Goal: Communication & Community: Answer question/provide support

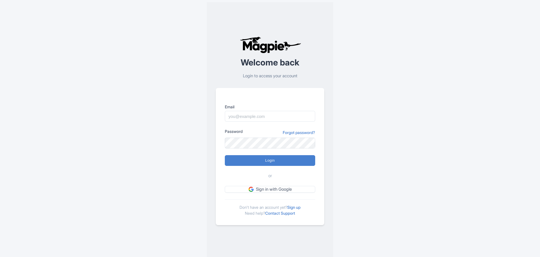
click at [260, 117] on input "Email" at bounding box center [270, 116] width 90 height 11
type input "mario@mauisnorkeling.com"
type input "Logging in..."
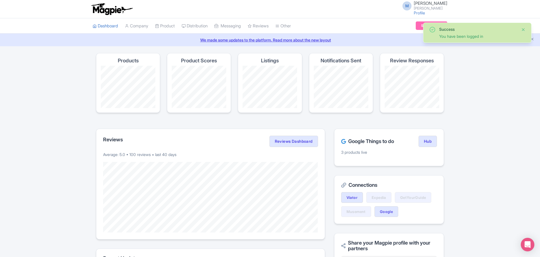
click at [524, 29] on button "Close" at bounding box center [523, 29] width 5 height 7
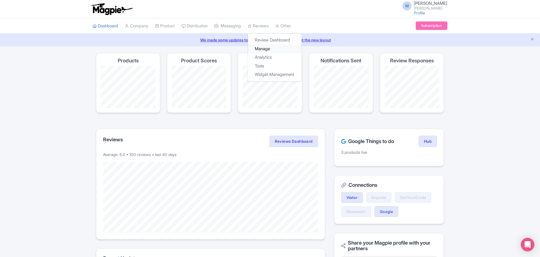
click at [272, 48] on link "Manage" at bounding box center [275, 49] width 54 height 9
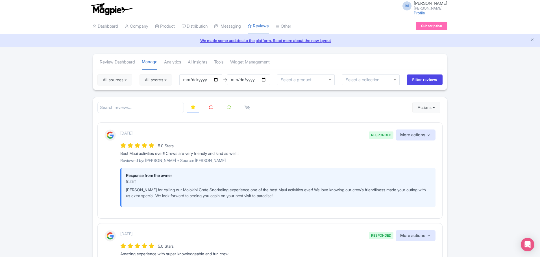
click at [433, 107] on button "Actions" at bounding box center [426, 107] width 28 height 11
click at [428, 122] on link "Import new reviews" at bounding box center [445, 121] width 66 height 11
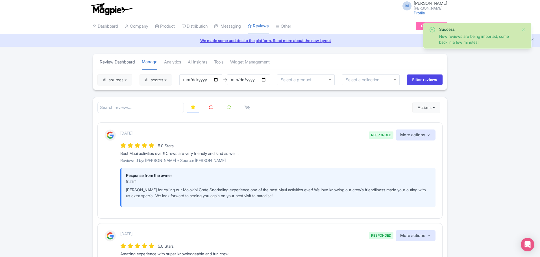
click at [123, 62] on link "Review Dashboard" at bounding box center [117, 62] width 35 height 16
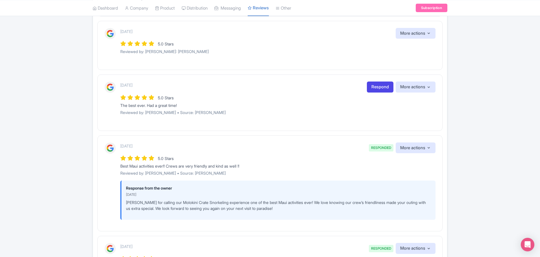
scroll to position [282, 0]
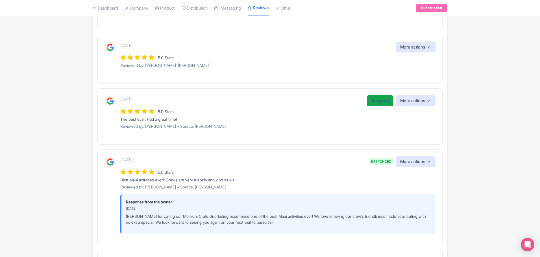
click at [376, 99] on link "Respond" at bounding box center [380, 100] width 27 height 11
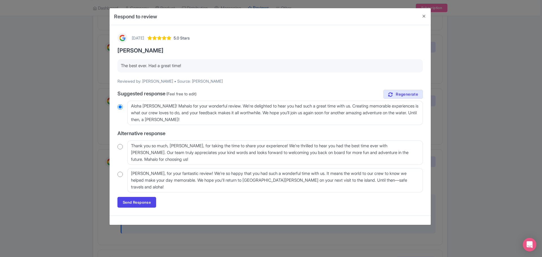
click at [121, 174] on input "radio" at bounding box center [119, 175] width 5 height 6
radio input "true"
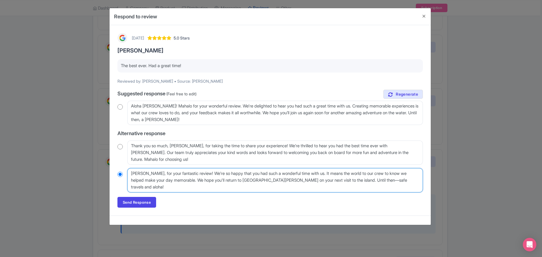
drag, startPoint x: 162, startPoint y: 173, endPoint x: 171, endPoint y: 172, distance: 9.0
click at [164, 173] on textarea "Mahalo, Debbie, for your fantastic review! We’re so happy that you had such a w…" at bounding box center [274, 180] width 295 height 24
click at [216, 174] on textarea "Mahalo, Debbie, for your fantastic review! We’re so happy that you had such a w…" at bounding box center [274, 180] width 295 height 24
drag, startPoint x: 228, startPoint y: 173, endPoint x: 231, endPoint y: 172, distance: 3.4
click at [228, 173] on textarea "Mahalo, Debbie, for your fantastic review! We’re so happy that you had such a w…" at bounding box center [274, 180] width 295 height 24
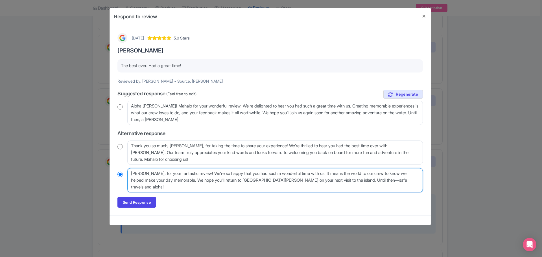
type textarea "Mahalo, Debbie, for your fantastic review! We’re gso happy that you had such a …"
radio input "true"
type textarea "Mahalo, Debbie, for your fantastic review! We’re glso happy that you had such a…"
radio input "true"
type textarea "Mahalo, Debbie, for your fantastic review! We’re glaso happy that you had such …"
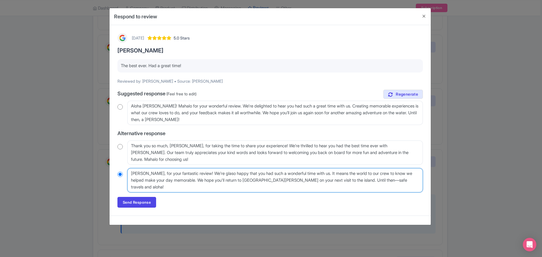
radio input "true"
type textarea "Mahalo, Debbie, for your fantastic review! We’re gladso happy that you had such…"
radio input "true"
type textarea "Mahalo, Debbie, for your fantastic review! We’re glad yhso happy that you had s…"
radio input "true"
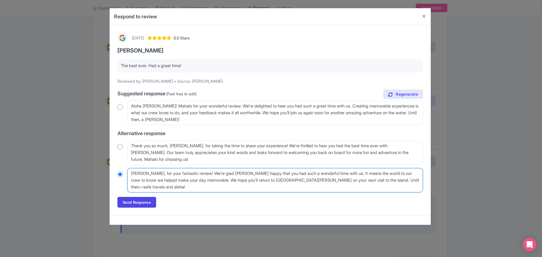
type textarea "Mahalo, Debbie, for your fantastic review! We’re glad yhouso happy that you had…"
radio input "true"
type textarea "Mahalo, Debbie, for your fantastic review! We’re glad yhoso happy that you had …"
radio input "true"
type textarea "Mahalo, Debbie, for your fantastic review! We’re glad yhso happy that you had s…"
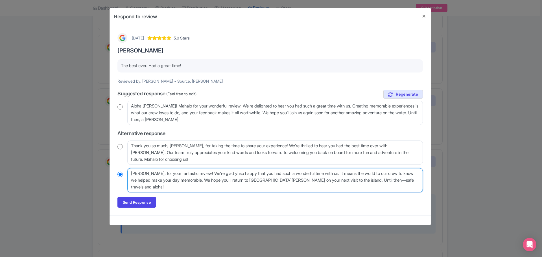
radio input "true"
type textarea "Mahalo, Debbie, for your fantastic review! We’re glad yso happy that you had su…"
radio input "true"
type textarea "Mahalo, Debbie, for your fantastic review! We’re glad so happy that you had suc…"
radio input "true"
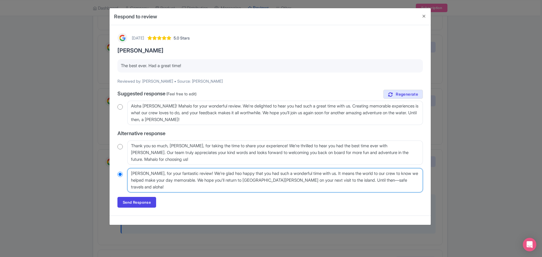
type textarea "Mahalo, Debbie, for your fantastic review! We’re glad hyso happy that you had s…"
radio input "true"
type textarea "Mahalo, Debbie, for your fantastic review! We’re glad hyouso happy that you had…"
radio input "true"
type textarea "Mahalo, Debbie, for your fantastic review! We’re glad hyou so happy that you ha…"
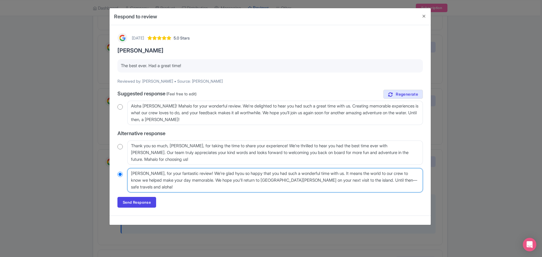
radio input "true"
type textarea "Mahalo, Debbie, for your fantastic review! We’re glad hyouso happy that you had…"
radio input "true"
type textarea "Mahalo, Debbie, for your fantastic review! We’re glad hyoso happy that you had …"
radio input "true"
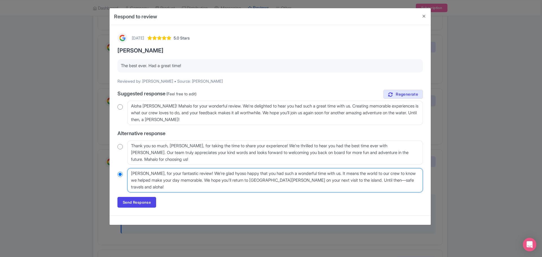
type textarea "Mahalo, Debbie, for your fantastic review! We’re glad hyso happy that you had s…"
radio input "true"
type textarea "Mahalo, Debbie, for your fantastic review! We’re glad hso happy that you had su…"
radio input "true"
type textarea "Mahalo, Debbie, for your fantastic review! We’re glad so happy that you had suc…"
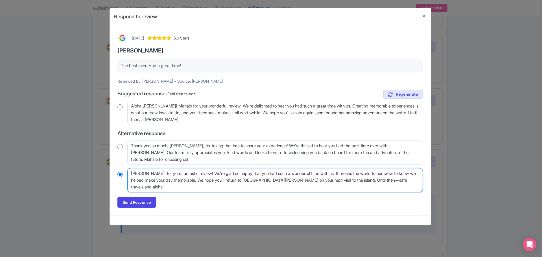
radio input "true"
type textarea "Mahalo, Debbie, for your fantastic review! We’re glad yoso happy that you had s…"
radio input "true"
type textarea "Mahalo, Debbie, for your fantastic review! We’re glad youso happy that you had …"
radio input "true"
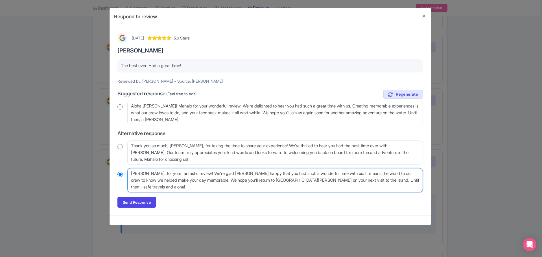
type textarea "Mahalo, Debbie, for your fantastic review! We’re glad you so happy that you had…"
radio input "true"
type textarea "Mahalo, Debbie, for your fantastic review! We’re glad you hso happy that you ha…"
radio input "true"
type textarea "Mahalo, Debbie, for your fantastic review! We’re glad you haso happy that you h…"
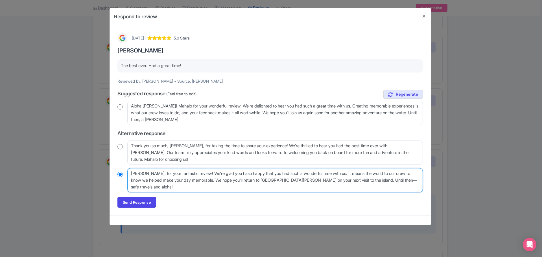
radio input "true"
type textarea "Mahalo, Debbie, for your fantastic review! We’re glad you had so happy that you…"
radio input "true"
type textarea "Mahalo, Debbie, for your fantastic review! We’re glad you had aso happy that yo…"
radio input "true"
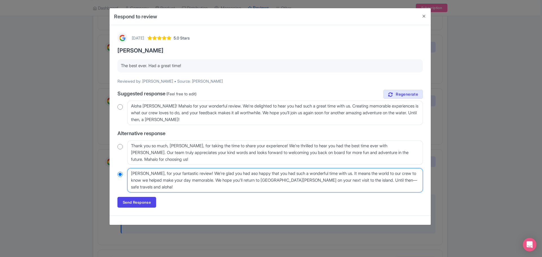
type textarea "Mahalo, Debbie, for your fantastic review! We’re glad you had a so happy that y…"
radio input "true"
type textarea "Mahalo, Debbie, for your fantastic review! We’re glad you had a gso happy that …"
radio input "true"
type textarea "Mahalo, Debbie, for your fantastic review! We’re glad you had a greso happy tha…"
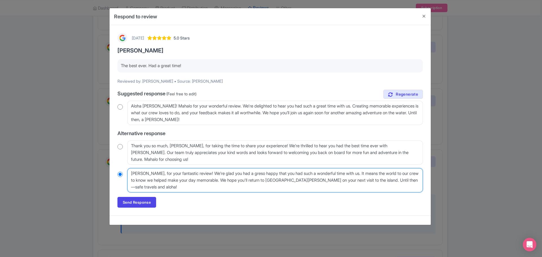
radio input "true"
type textarea "Mahalo, Debbie, for your fantastic review! We’re glad you had a greatso happy t…"
radio input "true"
type textarea "Mahalo, Debbie, for your fantastic review! We’re glad you had a great so happy …"
radio input "true"
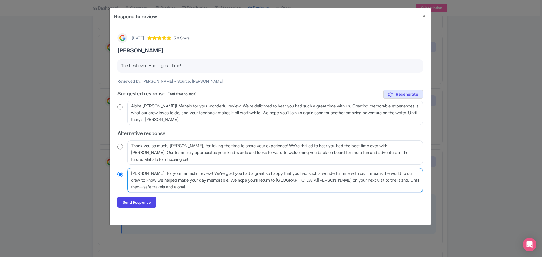
type textarea "Mahalo, Debbie, for your fantastic review! We’re glad you had a great tso happy…"
radio input "true"
type textarea "Mahalo, Debbie, for your fantastic review! We’re glad you had a great timso hap…"
radio input "true"
type textarea "Mahalo, Debbie, for your fantastic review! We’re glad you had a great timeso ha…"
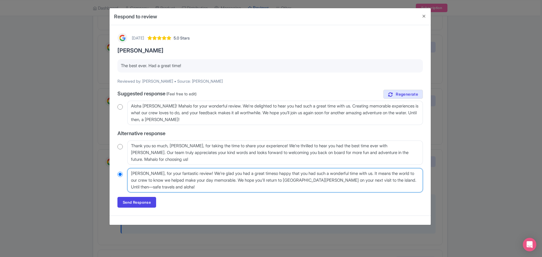
radio input "true"
type textarea "Mahalo, Debbie, for your fantastic review! We’re glad you had a great time.so h…"
radio input "true"
type textarea "Mahalo, Debbie, for your fantastic review! We’re glad you had a great time. so …"
radio input "true"
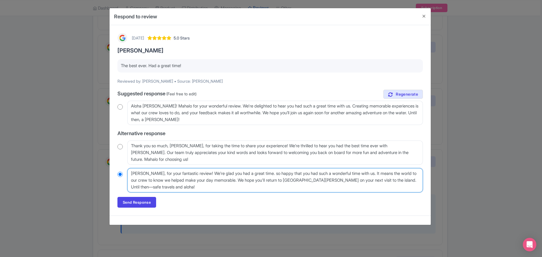
type textarea "Mahalo, Debbie, for your fantastic review! We’re glad you had a great time. so …"
radio input "true"
type textarea "Mahalo, Debbie, for your fantastic review! We’re glad you had a great time."
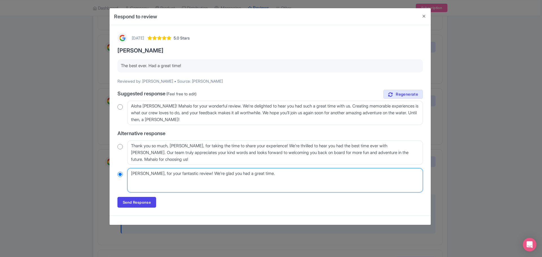
radio input "true"
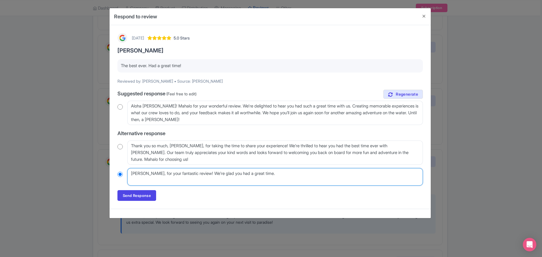
type textarea "Mahalo, Debbie, for your fantastic review! We’re glad you had a great time."
radio input "true"
type textarea "Mahalo, Debbie, for your fantastic review! We’re glad you had a great time."
radio input "true"
type textarea "Mahalo, Debbie, for your fantastic review! We’re glad you had a great time."
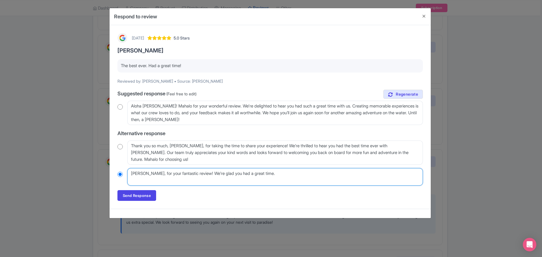
radio input "true"
type textarea "Mahalo, Debbie, for your fantastic review! We’re glad you had a great time."
radio input "true"
type textarea "Mahalo, Debbie, for your fantastic review! We’re glad you had a great time. A"
radio input "true"
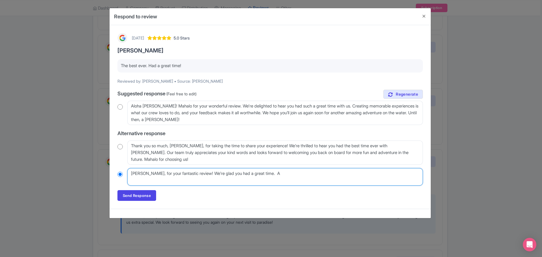
type textarea "Mahalo, Debbie, for your fantastic review! We’re glad you had a great time. Al"
radio input "true"
type textarea "Mahalo, Debbie, for your fantastic review! We’re glad you had a great time. Alo"
radio input "true"
type textarea "Mahalo, Debbie, for your fantastic review! We’re glad you had a great time. Aloh"
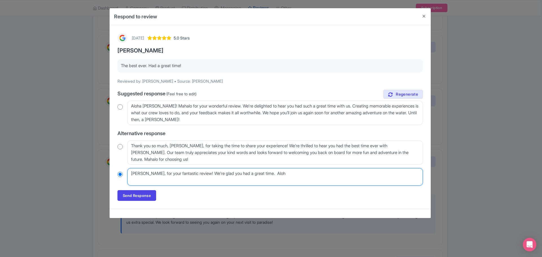
radio input "true"
type textarea "Mahalo, Debbie, for your fantastic review! We’re glad you had a great time. Alo…"
radio input "true"
type textarea "Mahalo, Debbie, for your fantastic review! We’re glad you had a great time. Alo…"
radio input "true"
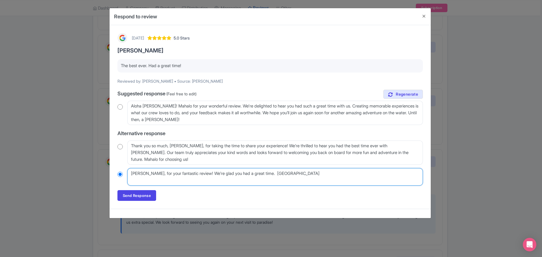
type textarea "Mahalo, Debbie, for your fantastic review! We’re glad you had a great time. Alo…"
radio input "true"
type textarea "Mahalo, Debbie, for your fantastic review! We’re glad you had a great time. Alo…"
radio input "true"
type textarea "Mahalo, Debbie, for your fantastic review! We’re glad you had a great time. Alo…"
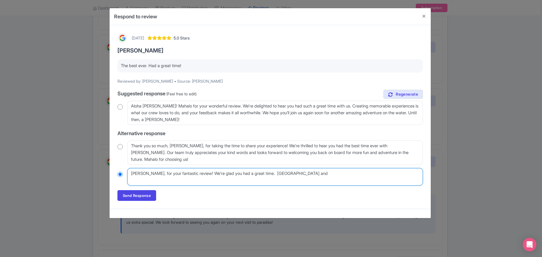
radio input "true"
type textarea "Mahalo, Debbie, for your fantastic review! We’re glad you had a great time. Alo…"
radio input "true"
type textarea "Mahalo, Debbie, for your fantastic review! We’re glad you had a great time. Alo…"
radio input "true"
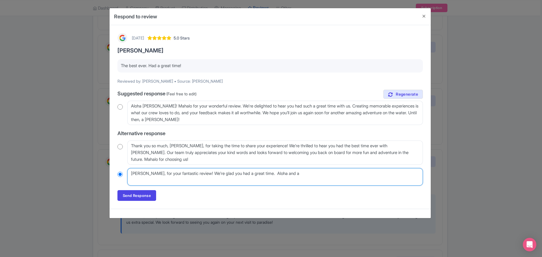
type textarea "Mahalo, Debbie, for your fantastic review! We’re glad you had a great time. Alo…"
radio input "true"
type textarea "Mahalo, Debbie, for your fantastic review! We’re glad you had a great time. Alo…"
radio input "true"
type textarea "Mahalo, Debbie, for your fantastic review! We’re glad you had a great time. Alo…"
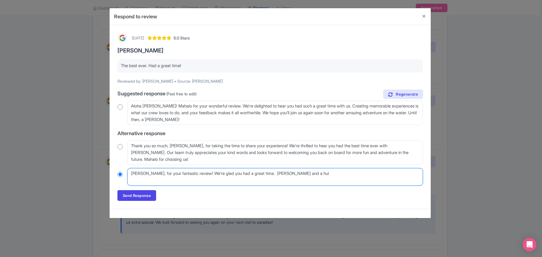
radio input "true"
type textarea "Mahalo, Debbie, for your fantastic review! We’re glad you had a great time. Alo…"
radio input "true"
type textarea "Mahalo, Debbie, for your fantastic review! We’re glad you had a great time. Alo…"
radio input "true"
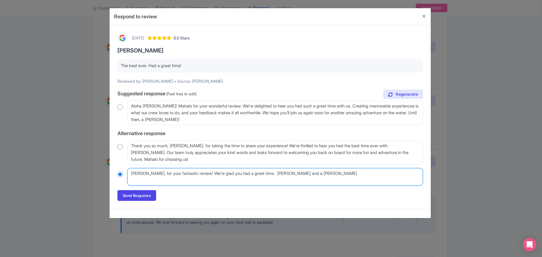
type textarea "Mahalo, Debbie, for your fantastic review! We’re glad you had a great time. Alo…"
radio input "true"
type textarea "Mahalo, Debbie, for your fantastic review! We’re glad you had a great time. Alo…"
radio input "true"
type textarea "Mahalo, Debbie, for your fantastic review! We’re glad you had a great time. Alo…"
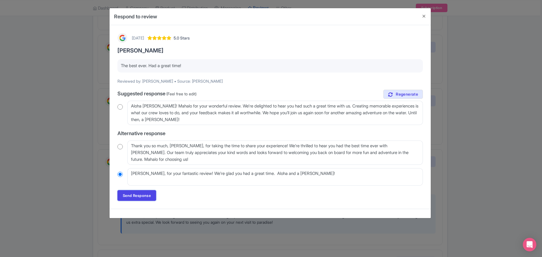
click at [144, 197] on link "Send Response" at bounding box center [136, 195] width 39 height 11
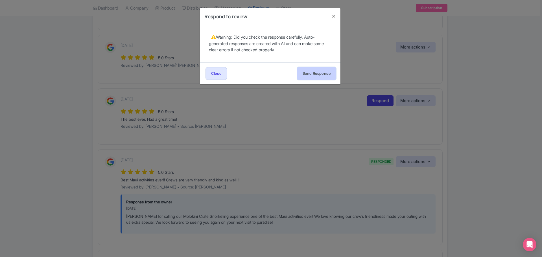
click at [316, 71] on button "Send Response" at bounding box center [316, 73] width 39 height 13
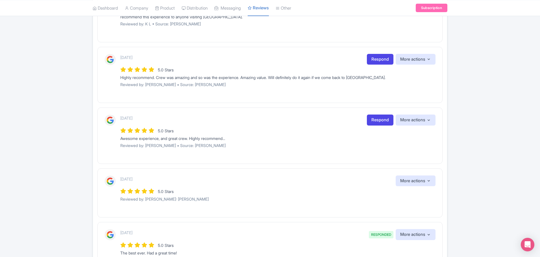
scroll to position [141, 0]
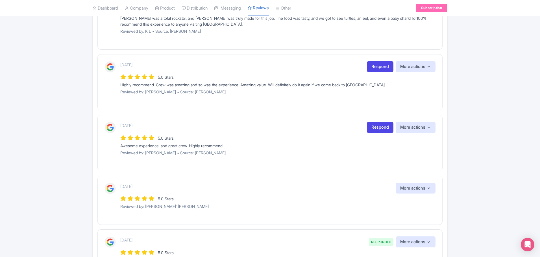
click at [384, 121] on div "[DATE] Respond More actions Hide from this page Hide from review widget and fee…" at bounding box center [269, 143] width 345 height 56
click at [378, 124] on link "Respond" at bounding box center [380, 127] width 27 height 11
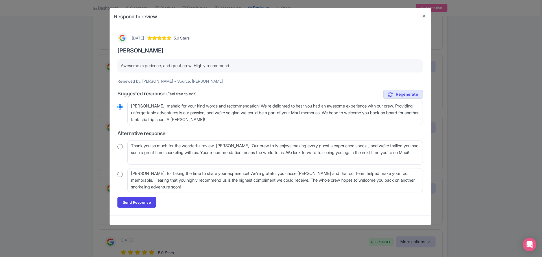
click at [118, 174] on input "radio" at bounding box center [119, 175] width 5 height 6
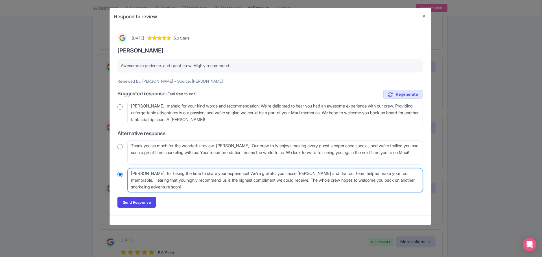
click at [170, 173] on textarea "Mahalo, Paul, for taking the time to share your experience! We're grateful you …" at bounding box center [274, 180] width 295 height 24
radio input "true"
type textarea "Mahalo, Paul, for htaking the time to share your experience! We're grateful you…"
radio input "true"
type textarea "Mahalo, Paul, for hitaking the time to share your experience! We're grateful yo…"
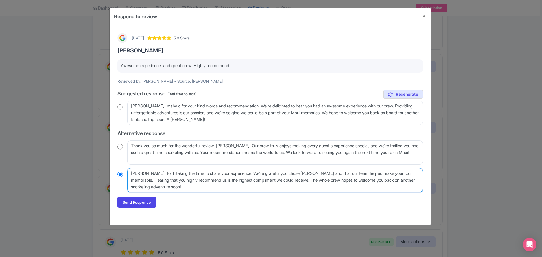
radio input "true"
type textarea "Mahalo, Paul, for hightaking the time to share your experience! We're grateful …"
radio input "true"
type textarea "Mahalo, Paul, for highltaking the time to share your experience! We're grateful…"
radio input "true"
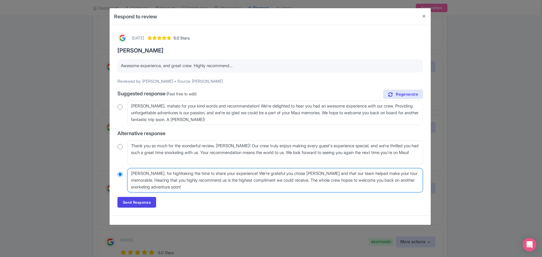
type textarea "Mahalo, Paul, for highlytaking the time to share your experience! We're gratefu…"
radio input "true"
type textarea "Mahalo, Paul, for highly rtaking the time to share your experience! We're grate…"
radio input "true"
type textarea "Mahalo, Paul, for highly retaking the time to share your experience! We're grat…"
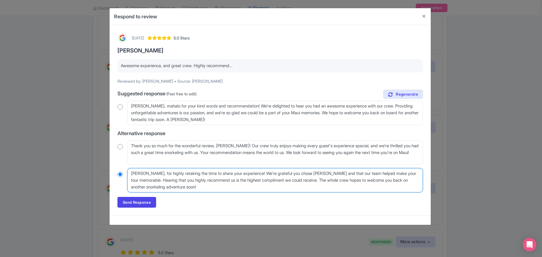
radio input "true"
type textarea "Mahalo, Paul, for highly rectaking the time to share your experience! We're gra…"
radio input "true"
type textarea "Mahalo, Paul, for highly recotaking the time to share your experience! We're gr…"
radio input "true"
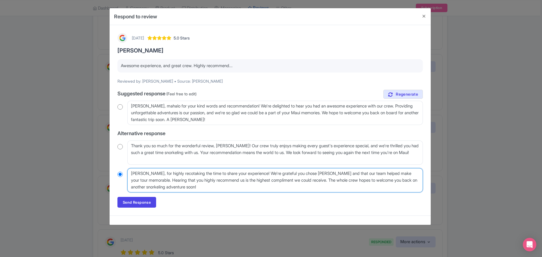
type textarea "Mahalo, Paul, for highly recomtaking the time to share your experience! We're g…"
radio input "true"
type textarea "Mahalo, Paul, for highly recommtaking the time to share your experience! We're …"
radio input "true"
type textarea "Mahalo, Paul, for highly recommetaking the time to share your experience! We're…"
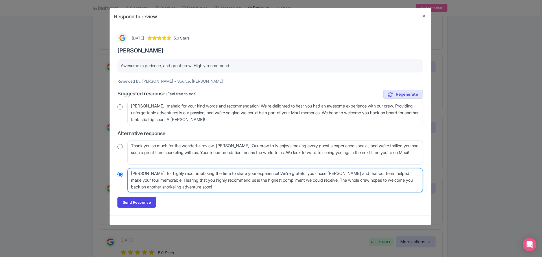
radio input "true"
type textarea "Mahalo, Paul, for highly recommentaking the time to share your experience! We'r…"
radio input "true"
type textarea "Mahalo, Paul, for highly recommendtaking the time to share your experience! We'…"
radio input "true"
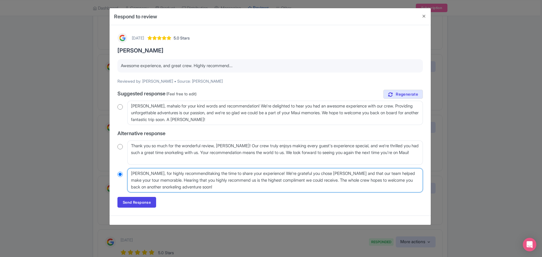
type textarea "Mahalo, Paul, for highly recommendintaking the time to share your experience! W…"
radio input "true"
type textarea "Mahalo, Paul, for highly recommendingtaking the time to share your experience! …"
radio input "true"
type textarea "Mahalo, Paul, for highly recommending taking the time to share your experience!…"
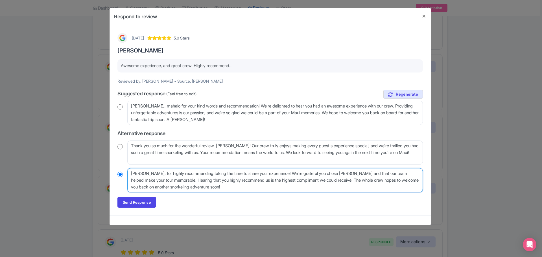
radio input "true"
type textarea "Mahalo, Paul, for highly recommending outaking the time to share your experienc…"
radio input "true"
type textarea "Mahalo, Paul, for highly recommending ourtaking the time to share your experien…"
radio input "true"
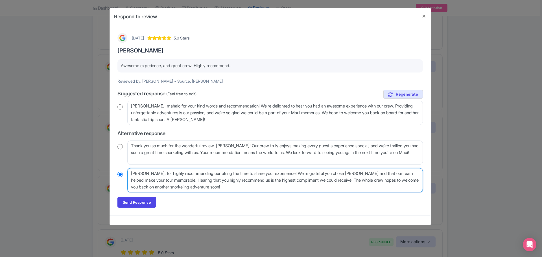
type textarea "Mahalo, Paul, for highly recommending our taking the time to share your experie…"
radio input "true"
type textarea "Mahalo, Paul, for highly recommending our Mtaking the time to share your experi…"
radio input "true"
type textarea "Mahalo, Paul, for highly recommending our Motaking the time to share your exper…"
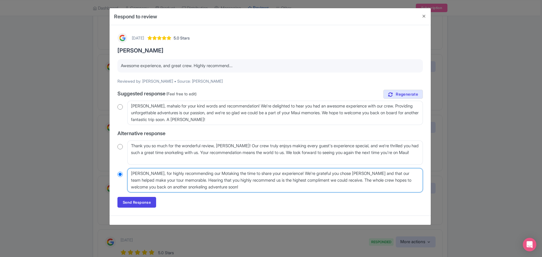
radio input "true"
type textarea "Mahalo, Paul, for highly recommending our Moltaking the time to share your expe…"
radio input "true"
type textarea "Mahalo, Paul, for highly recommending our Molotaking the time to share your exp…"
radio input "true"
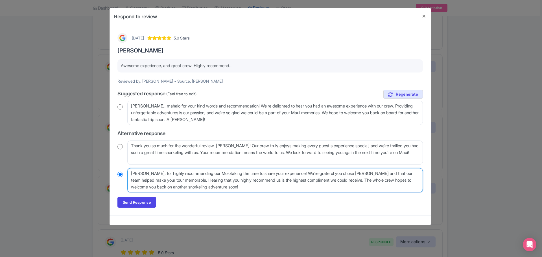
type textarea "Mahalo, Paul, for highly recommending our Moloktaking the time to share your ex…"
radio input "true"
type textarea "Mahalo, Paul, for highly recommending our Molokitaking the time to share your e…"
radio input "true"
type textarea "Mahalo, Paul, for highly recommending our Molokintaking the time to share your …"
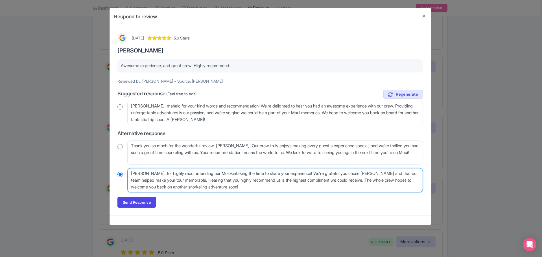
radio input "true"
type textarea "Mahalo, Paul, for highly recommending our Molokinitaking the time to share your…"
radio input "true"
type textarea "Mahalo, Paul, for highly recommending our Molokini taking the time to share you…"
radio input "true"
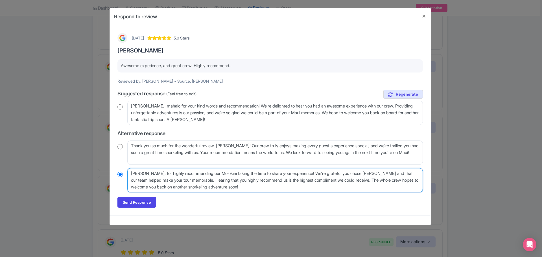
type textarea "Mahalo, Paul, for highly recommending our Molokini Ctaking the time to share yo…"
radio input "true"
type textarea "Mahalo, Paul, for highly recommending our Molokini Crtaking the time to share y…"
radio input "true"
type textarea "Mahalo, Paul, for highly recommending our Molokini Crattaking the time to share…"
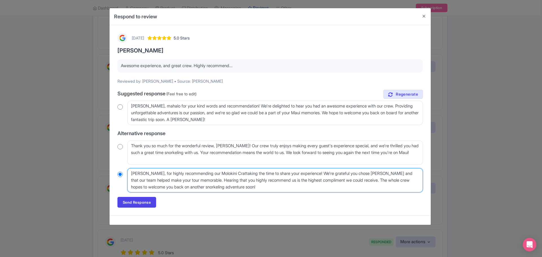
radio input "true"
type textarea "Mahalo, Paul, for highly recommending our Molokini Cratertaking the time to sha…"
radio input "true"
type textarea "Mahalo, Paul, for highly recommending our Molokini Crater taking the time to sh…"
radio input "true"
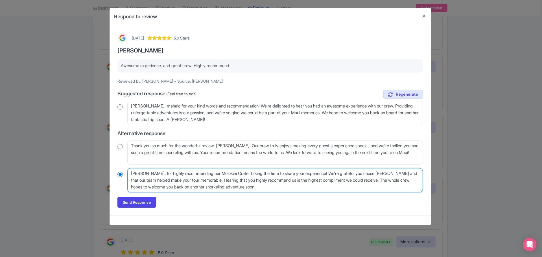
type textarea "Mahalo, Paul, for highly recommending our Molokini Crater Staking the time to s…"
radio input "true"
type textarea "Mahalo, Paul, for highly recommending our Molokini Crater Sntaking the time to …"
radio input "true"
type textarea "Mahalo, Paul, for highly recommending our Molokini Crater Snortaking the time t…"
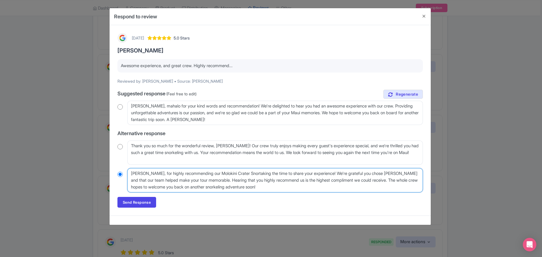
radio input "true"
type textarea "Mahalo, Paul, for highly recommending our Molokini Crater Snorktaking the time …"
radio input "true"
type textarea "Mahalo, Paul, for highly recommending our Molokini Crater Snorketaking the time…"
radio input "true"
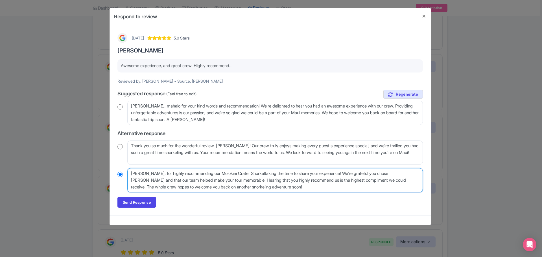
type textarea "Mahalo, Paul, for highly recommending our Molokini Crater Snorkelitaking the ti…"
radio input "true"
type textarea "Mahalo, Paul, for highly recommending our Molokini Crater Snorkelintaking the t…"
radio input "true"
type textarea "Mahalo, Paul, for highly recommending our Molokini Crater Snorkelingtaking the …"
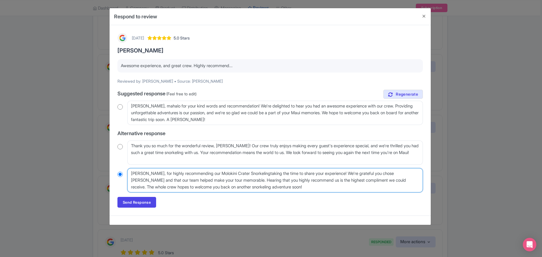
radio input "true"
type textarea "Mahalo, Paul, for highly recommending our Molokini Crater Snorkeling taking the…"
radio input "true"
type textarea "Mahalo, Paul, for highly recommending our Molokini Crater Snorkeling ttaking th…"
radio input "true"
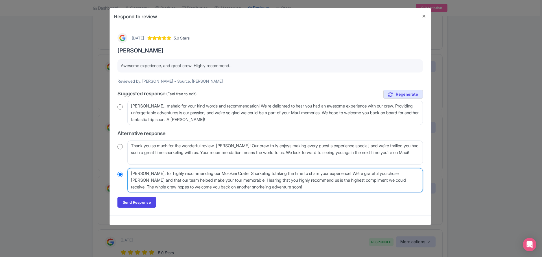
type textarea "Mahalo, Paul, for highly recommending our Molokini Crater Snorkeling toutaking …"
radio input "true"
type textarea "Mahalo, Paul, for highly recommending our Molokini Crater Snorkeling tourtaking…"
radio input "true"
type textarea "Mahalo, Paul, for highly recommending our Molokini Crater Snorkeling tour!takin…"
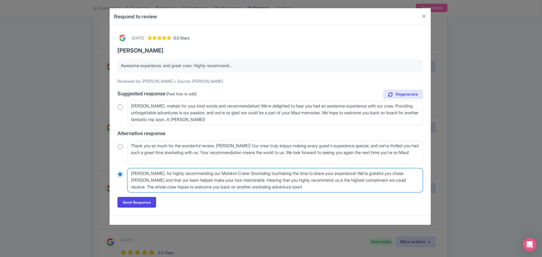
radio input "true"
type textarea "Mahalo, Paul, for highly recommending our Molokini Crater Snorkeling tour! taki…"
radio input "true"
type textarea "Mahalo, Paul, for highly recommending our Molokini Crater Snorkeling tour!takin…"
radio input "true"
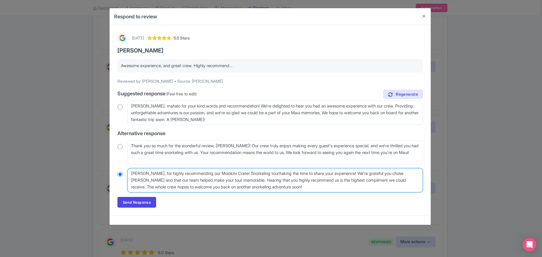
type textarea "Mahalo, Paul, for highly recommending our Molokini Crater Snorkeling tour! taki…"
radio input "true"
type textarea "Mahalo, Paul, for highly recommending our Molokini Crater Snorkeling tour! taki…"
radio input "true"
type textarea "Mahalo, Paul, for highly recommending our Molokini Crater Snorkeling tour! Mtak…"
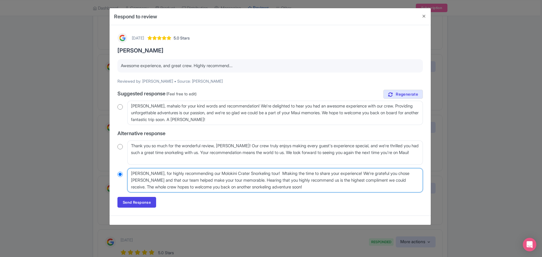
radio input "true"
type textarea "Mahalo, Paul, for highly recommending our Molokini Crater Snorkeling tour! Maht…"
radio input "true"
type textarea "Mahalo, Paul, for highly recommending our Molokini Crater Snorkeling tour! Maha…"
radio input "true"
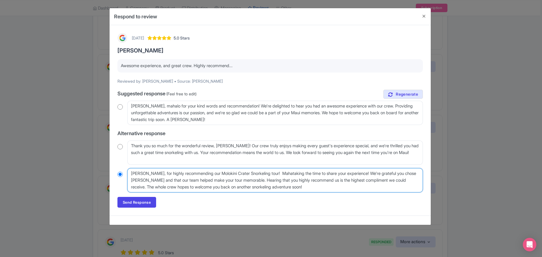
type textarea "Mahalo, Paul, for highly recommending our Molokini Crater Snorkeling tour! Maha…"
radio input "true"
type textarea "Mahalo, Paul, for highly recommending our Molokini Crater Snorkeling tour! Maha…"
radio input "true"
type textarea "Mahalo, Paul, for highly recommending our Molokini Crater Snorkeling tour! Maha…"
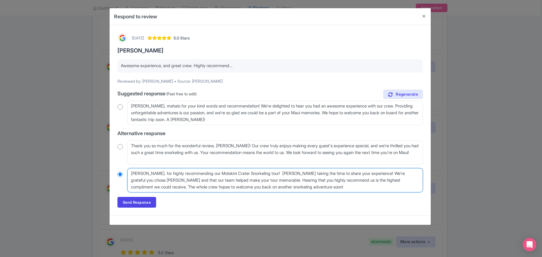
radio input "true"
type textarea "Mahalo, Paul, for highly recommending our Molokini Crater Snorkeling tour! Maha…"
radio input "true"
type textarea "Mahalo, Paul, for highly recommending our Molokini Crater Snorkeling tour! Maha…"
radio input "true"
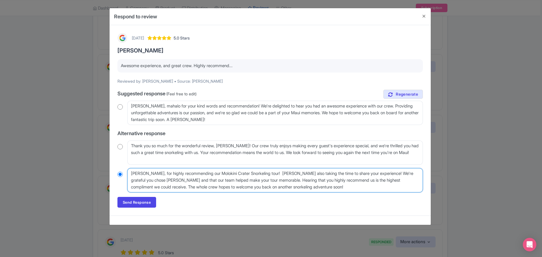
type textarea "Mahalo, Paul, for highly recommending our Molokini Crater Snorkeling tour! Maha…"
radio input "true"
type textarea "Mahalo, Paul, for highly recommending our Molokini Crater Snorkeling tour! Maha…"
radio input "true"
type textarea "Mahalo, Paul, for highly recommending our Molokini Crater Snorkeling tour! Maha…"
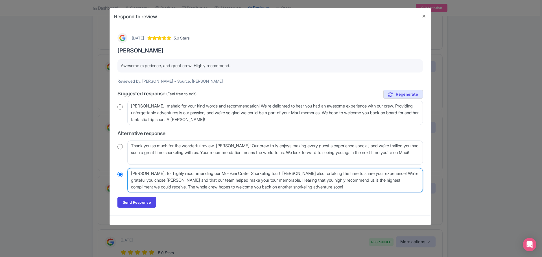
radio input "true"
type textarea "Mahalo, Paul, for highly recommending our Molokini Crater Snorkeling tour! Maha…"
radio input "true"
type textarea "Mahalo, Paul, for highly recommending our Molokini Crater Snorkeling tour! Maha…"
radio input "true"
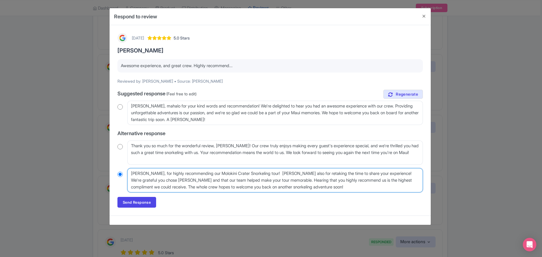
type textarea "Mahalo, Paul, for highly recommending our Molokini Crater Snorkeling tour! Maha…"
radio input "true"
type textarea "Mahalo, Paul, for highly recommending our Molokini Crater Snorkeling tour! Maha…"
radio input "true"
type textarea "Mahalo, Paul, for highly recommending our Molokini Crater Snorkeling tour! Maha…"
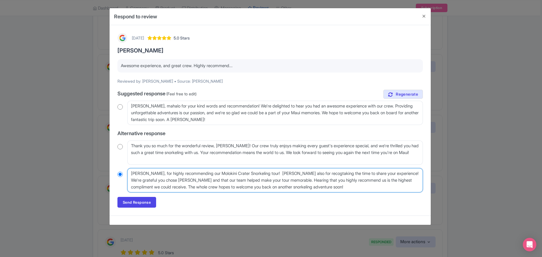
radio input "true"
type textarea "Mahalo, Paul, for highly recommending our Molokini Crater Snorkeling tour! Maha…"
radio input "true"
type textarea "Mahalo, Paul, for highly recommending our Molokini Crater Snorkeling tour! Maha…"
radio input "true"
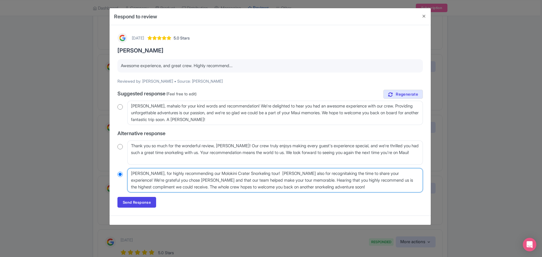
type textarea "Mahalo, Paul, for highly recommending our Molokini Crater Snorkeling tour! Maha…"
radio input "true"
type textarea "Mahalo, Paul, for highly recommending our Molokini Crater Snorkeling tour! Maha…"
radio input "true"
type textarea "Mahalo, Paul, for highly recommending our Molokini Crater Snorkeling tour! Maha…"
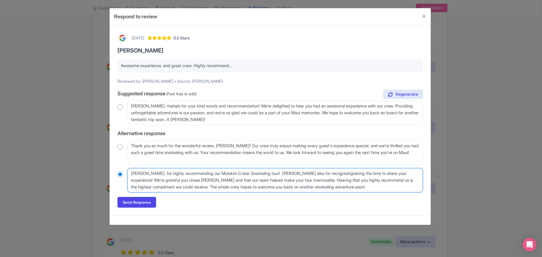
radio input "true"
type textarea "Mahalo, Paul, for highly recommending our Molokini Crater Snorkeling tour! Maha…"
radio input "true"
type textarea "Mahalo, Paul, for highly recommending our Molokini Crater Snorkeling tour! Maha…"
radio input "true"
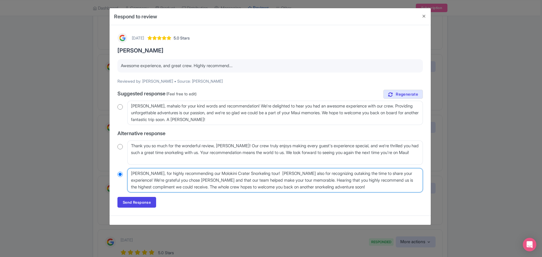
type textarea "Mahalo, Paul, for highly recommending our Molokini Crater Snorkeling tour! Maha…"
radio input "true"
type textarea "Mahalo, Paul, for highly recommending our Molokini Crater Snorkeling tour! Maha…"
radio input "true"
type textarea "Mahalo, Paul, for highly recommending our Molokini Crater Snorkeling tour! Maha…"
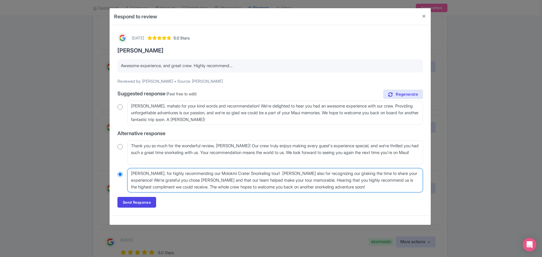
radio input "true"
type textarea "Mahalo, Paul, for highly recommending our Molokini Crater Snorkeling tour! Maha…"
radio input "true"
type textarea "Mahalo, Paul, for highly recommending our Molokini Crater Snorkeling tour! Maha…"
radio input "true"
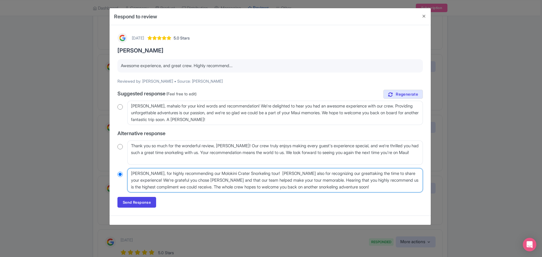
type textarea "Mahalo, Paul, for highly recommending our Molokini Crater Snorkeling tour! Maha…"
radio input "true"
type textarea "Mahalo, Paul, for highly recommending our Molokini Crater Snorkeling tour! Maha…"
radio input "true"
type textarea "Mahalo, Paul, for highly recommending our Molokini Crater Snorkeling tour! Maha…"
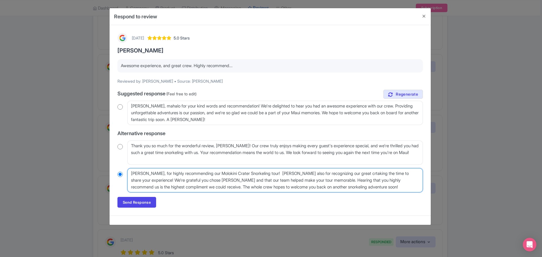
radio input "true"
type textarea "Mahalo, Paul, for highly recommending our Molokini Crater Snorkeling tour! Maha…"
radio input "true"
type textarea "Mahalo, Paul, for highly recommending our Molokini Crater Snorkeling tour! Maha…"
radio input "true"
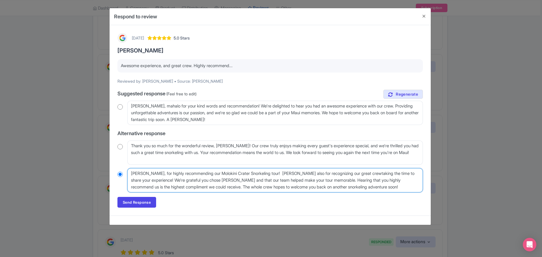
type textarea "Mahalo, Paul, for highly recommending our Molokini Crater Snorkeling tour! Maha…"
radio input "true"
type textarea "Mahalo, Paul, for highly recommending our Molokini Crater Snorkeling tour! Maha…"
radio input "true"
type textarea "Mahalo, Paul, for highly recommending our Molokini Crater Snorkeling tour! Maha…"
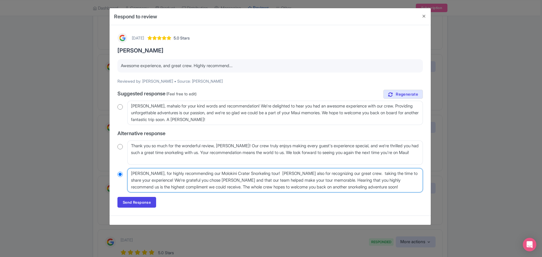
radio input "true"
type textarea "Mahalo, Paul, for highly recommending our Molokini Crater Snorkeling tour! Maha…"
radio input "true"
type textarea "Mahalo, Paul, for highly recommending our Molokini Crater Snorkeling tour! Maha…"
radio input "true"
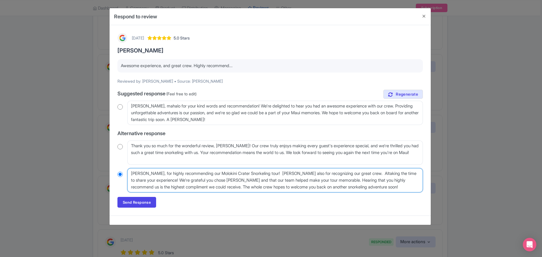
type textarea "Mahalo, Paul, for highly recommending our Molokini Crater Snorkeling tour! Maha…"
radio input "true"
type textarea "Mahalo, Paul, for highly recommending our Molokini Crater Snorkeling tour! Maha…"
radio input "true"
type textarea "Mahalo, Paul, for highly recommending our Molokini Crater Snorkeling tour! Maha…"
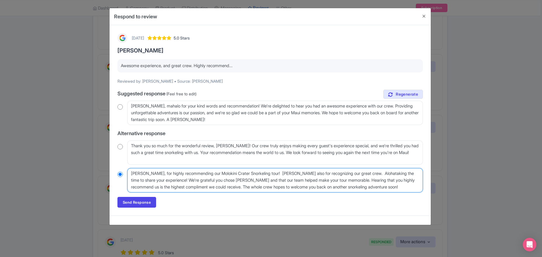
radio input "true"
type textarea "Mahalo, Paul, for highly recommending our Molokini Crater Snorkeling tour! Maha…"
radio input "true"
type textarea "[PERSON_NAME], for highly recommending our Molokini Crater Snorkeling tour! [PE…"
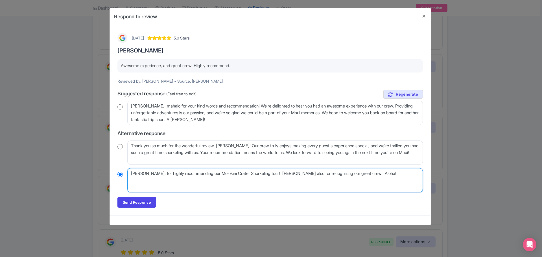
radio input "true"
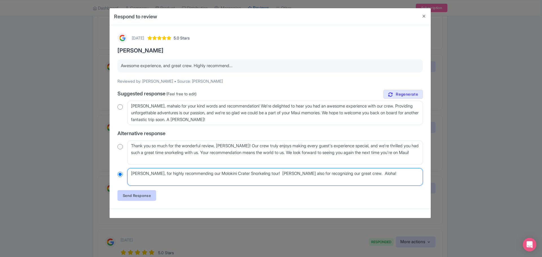
type textarea "[PERSON_NAME], for highly recommending our Molokini Crater Snorkeling tour! [PE…"
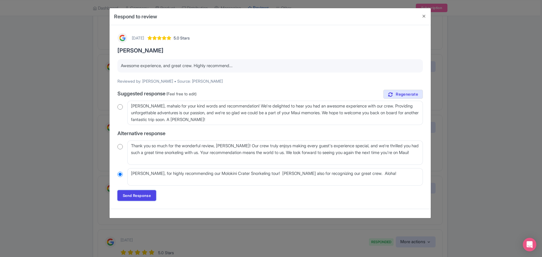
click at [133, 193] on link "Send Response" at bounding box center [136, 195] width 39 height 11
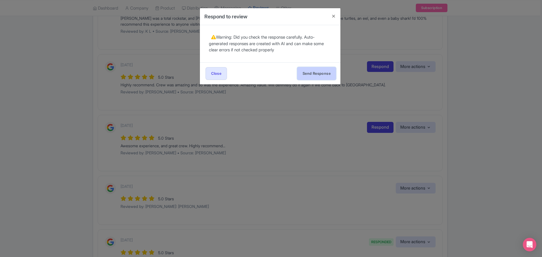
click at [311, 77] on button "Send Response" at bounding box center [316, 73] width 39 height 13
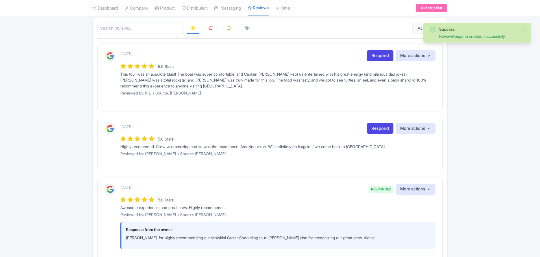
scroll to position [85, 0]
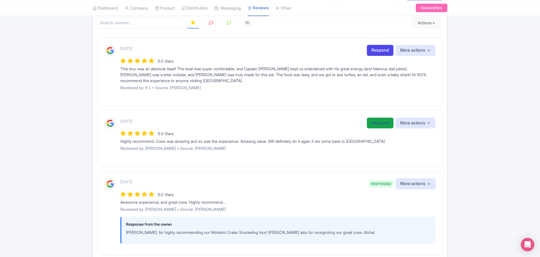
click at [379, 122] on link "Respond" at bounding box center [380, 123] width 27 height 11
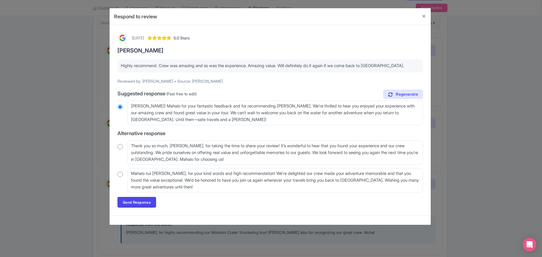
click at [120, 173] on input "radio" at bounding box center [119, 175] width 5 height 6
radio input "true"
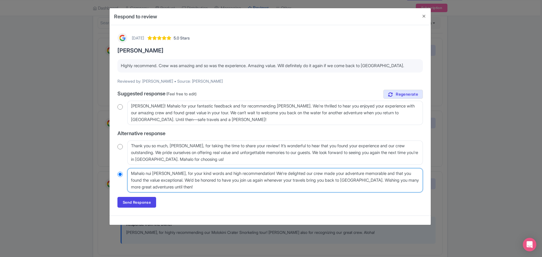
click at [177, 173] on textarea "Mahalo nui loa, John, for your kind words and high recommendation! We're deligh…" at bounding box center [274, 180] width 295 height 24
click at [182, 174] on textarea "Mahalo nui loa, John, for your kind words and high recommendation! We're deligh…" at bounding box center [274, 180] width 295 height 24
type textarea "Mahalo nui loa, John, for hyour kind words and high recommendation! We're delig…"
radio input "true"
type textarea "Mahalo nui loa, John, for hiyour kind words and high recommendation! We're deli…"
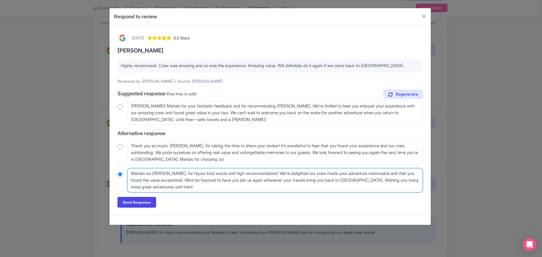
radio input "true"
type textarea "Mahalo nui loa, John, for highyour kind words and high recommendation! We're de…"
radio input "true"
type textarea "Mahalo nui loa, John, for highlyour kind words and high recommendation! We're d…"
radio input "true"
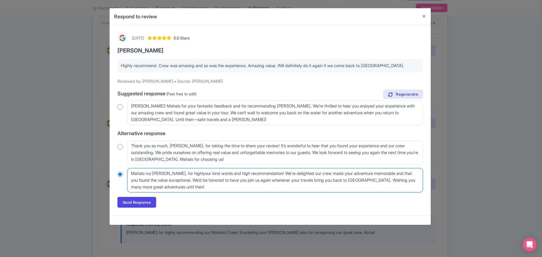
type textarea "Mahalo nui loa, John, for highlyyour kind words and high recommendation! We're …"
radio input "true"
type textarea "Mahalo nui loa, John, for highly your kind words and high recommendation! We're…"
radio input "true"
type textarea "Mahalo nui loa, John, for highly reyour kind words and high recommendation! We'…"
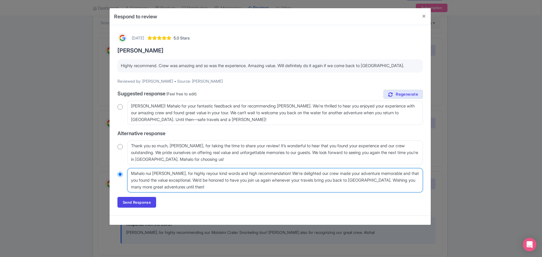
radio input "true"
type textarea "Mahalo nui loa, John, for highly recyour kind words and high recommendation! We…"
radio input "true"
type textarea "Mahalo nui loa, John, for highly recoyour kind words and high recommendation! W…"
radio input "true"
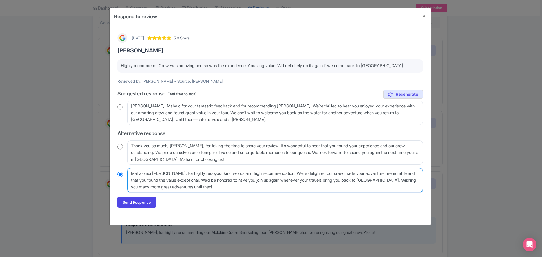
type textarea "Mahalo nui loa, John, for highly recomyour kind words and high recommendation! …"
radio input "true"
type textarea "Mahalo nui loa, John, for highly recommyour kind words and high recommendation!…"
radio input "true"
type textarea "Mahalo nui loa, John, for highly recommeyour kind words and high recommendation…"
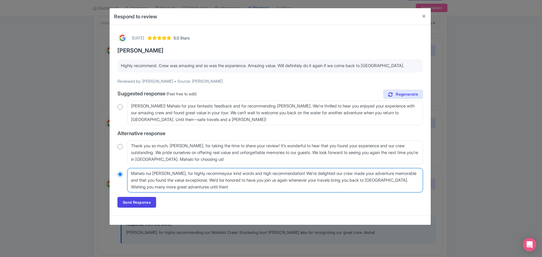
radio input "true"
type textarea "Mahalo nui loa, John, for highly recommenyour kind words and high recommendatio…"
radio input "true"
type textarea "Mahalo nui loa, John, for highly recommendyour kind words and high recommendati…"
radio input "true"
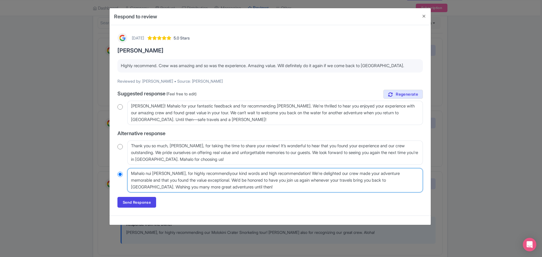
type textarea "Mahalo nui loa, John, for highly recommendinyour kind words and high recommenda…"
radio input "true"
type textarea "Mahalo nui loa, John, for highly recommendingyour kind words and high recommend…"
radio input "true"
type textarea "Mahalo nui loa, John, for highly recommending your kind words and high recommen…"
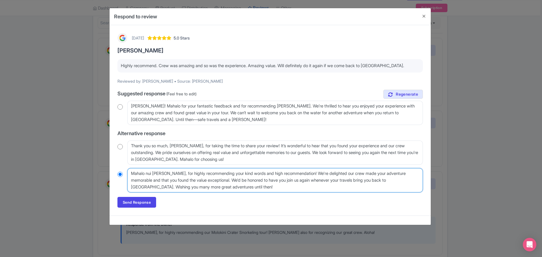
radio input "true"
type textarea "Mahalo nui loa, John, for highly recommending Myour kind words and high recomme…"
radio input "true"
type textarea "Mahalo nui loa, John, for highly recommending Mayour kind words and high recomm…"
radio input "true"
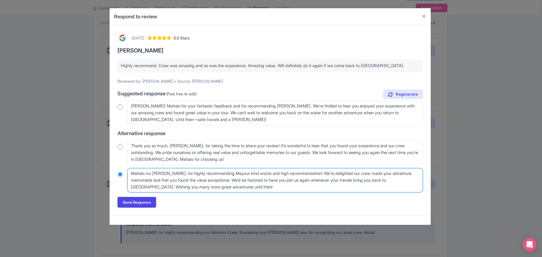
type textarea "Mahalo nui loa, John, for highly recommending Mauyour kind words and high recom…"
radio input "true"
type textarea "Mahalo nui loa, John, for highly recommending Maufyour kind words and high reco…"
radio input "true"
type textarea "Mahalo nui loa, John, for highly recommending Maufiyour kind words and high rec…"
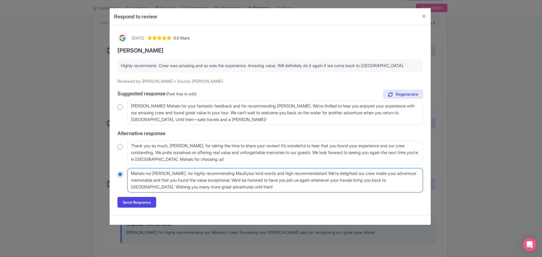
radio input "true"
type textarea "Mahalo nui loa, John, for highly recommending Maufi your kind words and high re…"
radio input "true"
type textarea "Mahalo nui loa, John, for highly recommending Maufi Syour kind words and high r…"
radio input "true"
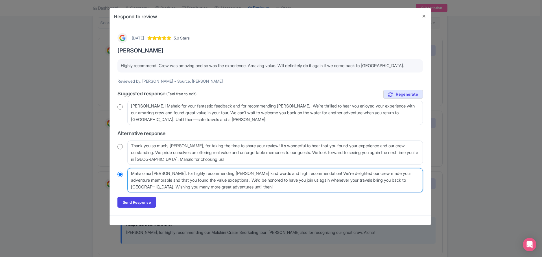
type textarea "Mahalo nui loa, John, for highly recommending Maufi your kind words and high re…"
radio input "true"
type textarea "Mahalo nui loa, John, for highly recommending Maufiyour kind words and high rec…"
radio input "true"
type textarea "Mahalo nui loa, John, for highly recommending Maufyour kind words and high reco…"
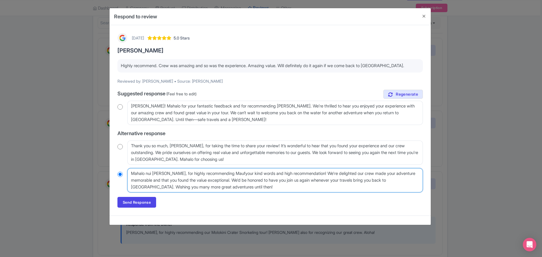
radio input "true"
type textarea "Mahalo nui loa, John, for highly recommending Mauyour kind words and high recom…"
radio input "true"
type textarea "Mahalo nui loa, John, for highly recommending Mauiyour kind words and high reco…"
radio input "true"
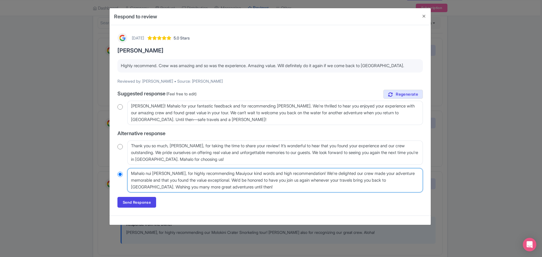
type textarea "Mahalo nui loa, John, for highly recommending Maui your kind words and high rec…"
radio input "true"
type textarea "Mahalo nui loa, John, for highly recommending Maui Syour kind words and high re…"
radio input "true"
type textarea "Mahalo nui loa, John, for highly recommending Maui Snyour kind words and high r…"
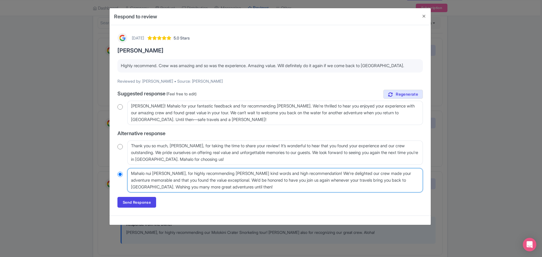
radio input "true"
type textarea "Mahalo nui loa, John, for highly recommending Maui Snoyour kind words and high …"
radio input "true"
type textarea "Mahalo nui loa, John, for highly recommending Maui Snoryour kind words and high…"
radio input "true"
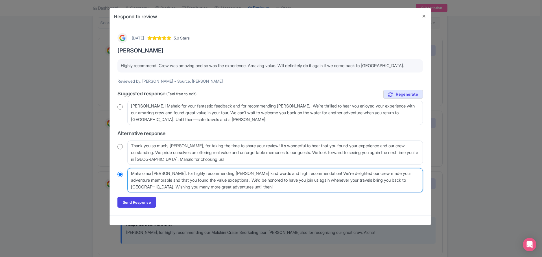
type textarea "Mahalo nui loa, John, for highly recommending Maui Snorkyour kind words and hig…"
radio input "true"
type textarea "Mahalo nui loa, John, for highly recommending Maui Snorkeyour kind words and hi…"
radio input "true"
type textarea "Mahalo nui loa, John, for highly recommending Maui Snorkeliyour kind words and …"
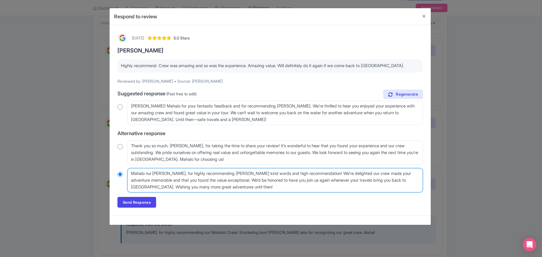
radio input "true"
type textarea "Mahalo nui loa, John, for highly recommending Maui Snorkelinyour kind words and…"
radio input "true"
type textarea "Mahalo nui loa, John, for highly recommending Maui Snorkelingyour kind words an…"
radio input "true"
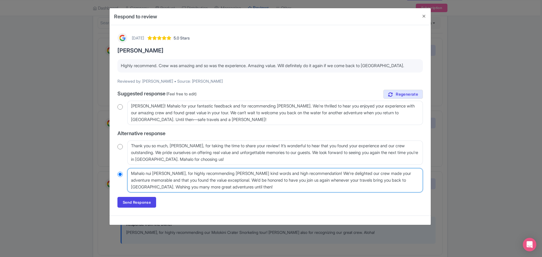
type textarea "Mahalo nui loa, John, for highly recommending Maui Snorkeling.your kind words a…"
radio input "true"
type textarea "Mahalo nui loa, John, for highly recommending Maui Snorkeling. your kind words …"
radio input "true"
type textarea "Mahalo nui loa, John, for highly recommending Maui Snorkeling. your kind words …"
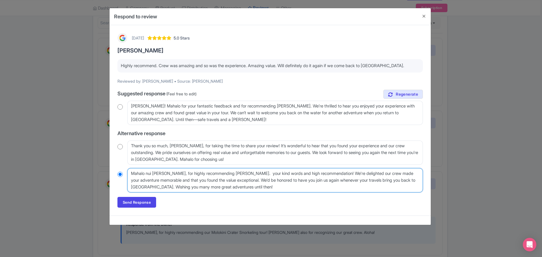
radio input "true"
type textarea "Mahalo nui loa, John, for highly recommending Maui Snorkeling. your kind words …"
radio input "true"
type textarea "Mahalo nui loa, John, for highly recommending Maui Snorkeling.your kind words a…"
radio input "true"
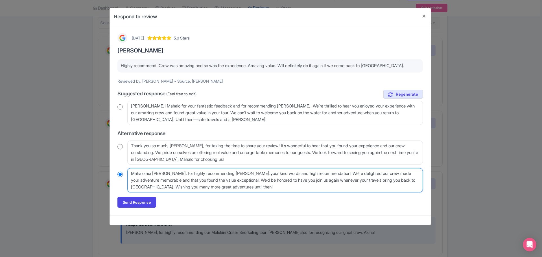
type textarea "Mahalo nui loa, John, for highly recommending Maui Snorkeling. your kind words …"
radio input "true"
type textarea "Mahalo nui loa, John, for highly recommending Maui Snorkeling. your kind words …"
radio input "true"
type textarea "Mahalo nui loa, John, for highly recommending Maui Snorkeling. We'd be honored …"
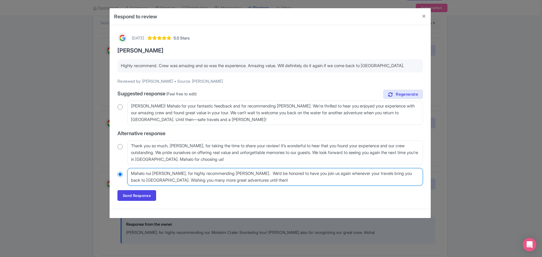
radio input "true"
type textarea "Mahalo nui loa, John, for highly recommending Maui Snorkeling. We'd be honored …"
radio input "true"
type textarea "Mahalo nui loa, John, for highly recommending Maui Snorkeling.We'd be honored t…"
radio input "true"
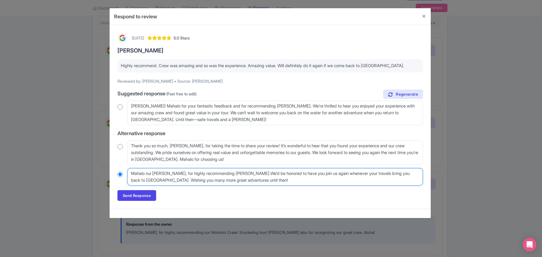
type textarea "Mahalo nui loa, John, for highly recommending Maui Snorkeling. We'd be honored …"
radio input "true"
type textarea "Mahalo nui loa, John, for highly recommending Maui Snorkeling. We'd be honored …"
radio input "true"
type textarea "Mahalo nui loa, John, for highly recommending Maui Snorkeling. We'd lbe honored…"
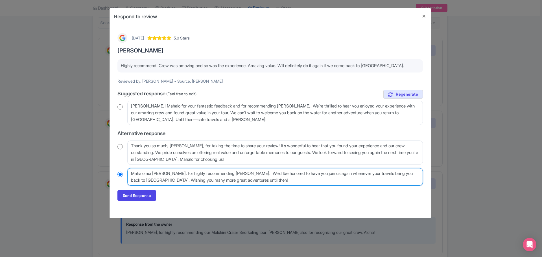
radio input "true"
type textarea "Mahalo nui loa, John, for highly recommending Maui Snorkeling. We'd lobe honore…"
radio input "true"
type textarea "Mahalo nui loa, John, for highly recommending Maui Snorkeling. We'd lovbe honor…"
radio input "true"
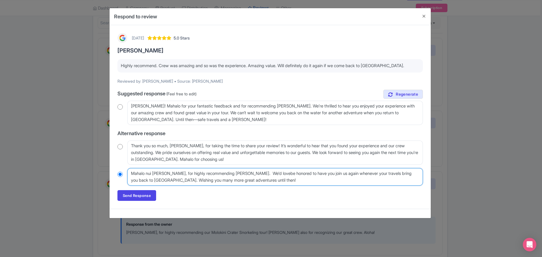
type textarea "Mahalo nui loa, John, for highly recommending Maui Snorkeling. We'd love be hon…"
radio input "true"
type textarea "Mahalo nui loa, John, for highly recommending Maui Snorkeling. We'd love to hav…"
radio input "true"
type textarea "Mahalo nui loa, John, for highly recommending Maui Snorkeling. We'd loveto have…"
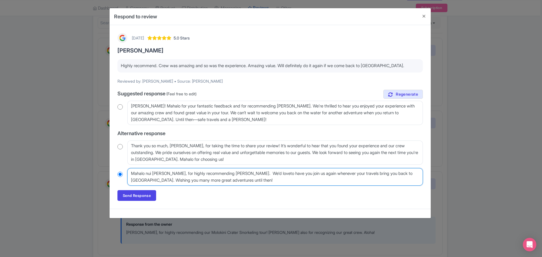
radio input "true"
type textarea "Mahalo nui loa, John, for highly recommending Maui Snorkeling. We'd love to hav…"
radio input "true"
drag, startPoint x: 259, startPoint y: 180, endPoint x: 144, endPoint y: 180, distance: 114.6
click at [144, 180] on textarea "Mahalo nui loa, John, for your kind words and high recommendation! We're deligh…" at bounding box center [274, 176] width 295 height 17
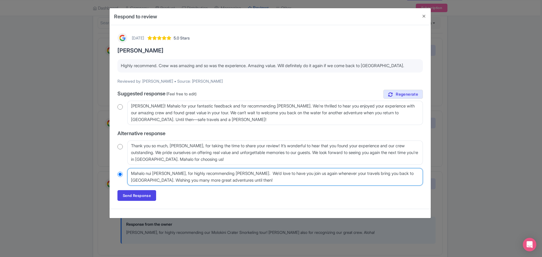
type textarea "Mahalo nui loa, John, for highly recommending Maui Snorkeling. We'd love to hav…"
radio input "true"
type textarea "Mahalo nui loa, John, for highly recommending Maui Snorkeling. We'd love to hav…"
radio input "true"
type textarea "Mahalo nui loa, John, for highly recommending Maui Snorkeling. We'd love to hav…"
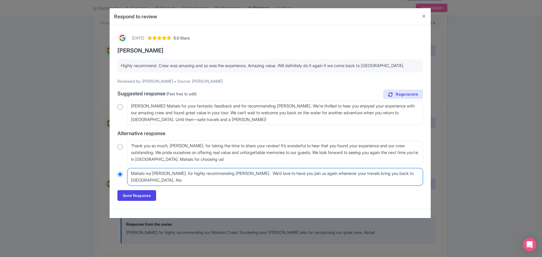
radio input "true"
type textarea "Mahalo nui loa, John, for highly recommending Maui Snorkeling. We'd love to hav…"
radio input "true"
type textarea "Mahalo nui loa, John, for highly recommending Maui Snorkeling. We'd love to hav…"
radio input "true"
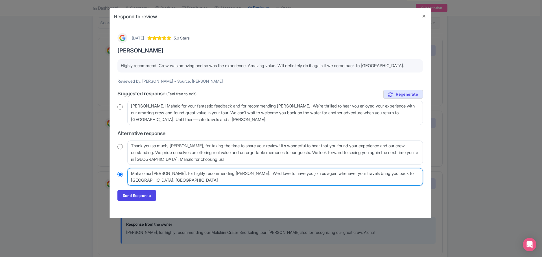
type textarea "Mahalo nui loa, John, for highly recommending Maui Snorkeling. We'd love to hav…"
radio input "true"
type textarea "Mahalo nui loa, John, for highly recommending Maui Snorkeling. We'd love to hav…"
radio input "true"
type textarea "Mahalo nui loa, John, for highly recommending Maui Snorkeling. We'd love to hav…"
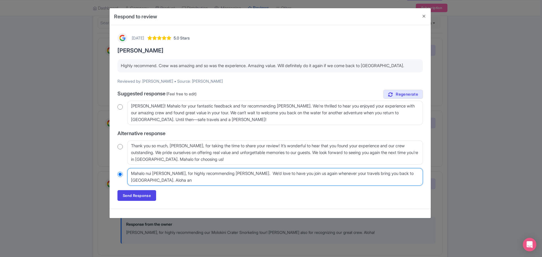
radio input "true"
type textarea "Mahalo nui loa, John, for highly recommending Maui Snorkeling. We'd love to hav…"
radio input "true"
type textarea "Mahalo nui loa, John, for highly recommending Maui Snorkeling. We'd love to hav…"
radio input "true"
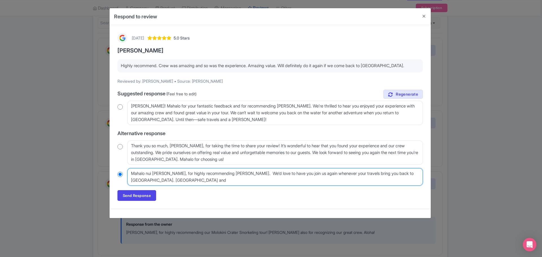
type textarea "Mahalo nui loa, John, for highly recommending Maui Snorkeling. We'd love to hav…"
radio input "true"
type textarea "Mahalo nui loa, John, for highly recommending Maui Snorkeling. We'd love to hav…"
radio input "true"
type textarea "Mahalo nui loa, John, for highly recommending Maui Snorkeling. We'd love to hav…"
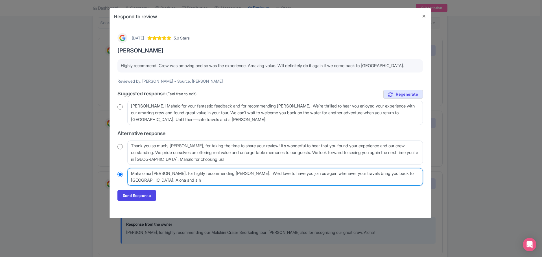
radio input "true"
type textarea "Mahalo nui loa, John, for highly recommending Maui Snorkeling. We'd love to hav…"
radio input "true"
type textarea "Mahalo nui loa, John, for highly recommending Maui Snorkeling. We'd love to hav…"
radio input "true"
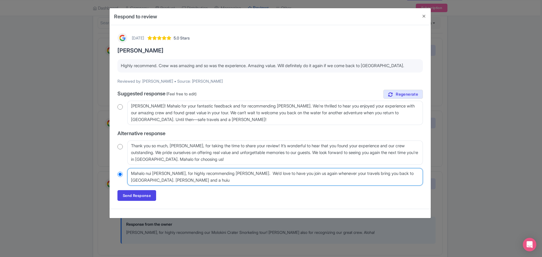
type textarea "Mahalo nui loa, John, for highly recommending Maui Snorkeling. We'd love to hav…"
radio input "true"
type textarea "Mahalo nui loa, John, for highly recommending Maui Snorkeling. We'd love to hav…"
radio input "true"
type textarea "Mahalo nui loa, John, for highly recommending Maui Snorkeling. We'd love to hav…"
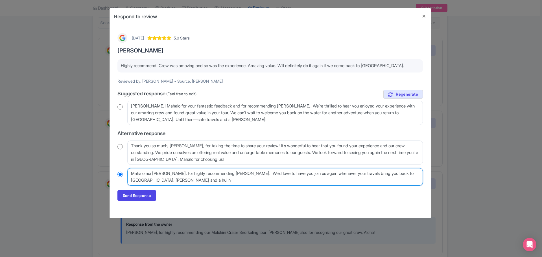
radio input "true"
type textarea "Mahalo nui loa, John, for highly recommending Maui Snorkeling. We'd love to hav…"
radio input "true"
type textarea "Mahalo nui [PERSON_NAME], for highly recommending [PERSON_NAME]. We'd love to h…"
radio input "true"
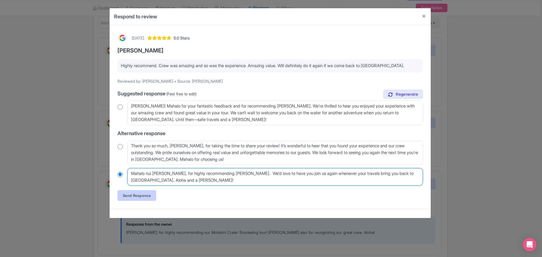
type textarea "Mahalo nui [PERSON_NAME], for highly recommending [PERSON_NAME]. We'd love to h…"
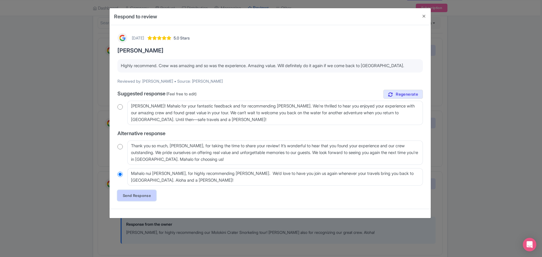
click at [139, 197] on link "Send Response" at bounding box center [136, 195] width 39 height 11
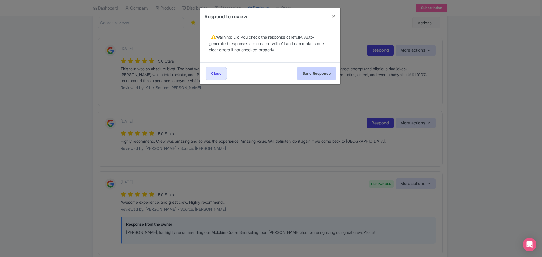
click at [324, 74] on button "Send Response" at bounding box center [316, 73] width 39 height 13
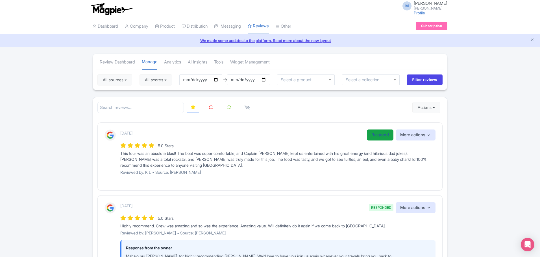
click at [377, 135] on link "Respond" at bounding box center [380, 135] width 27 height 11
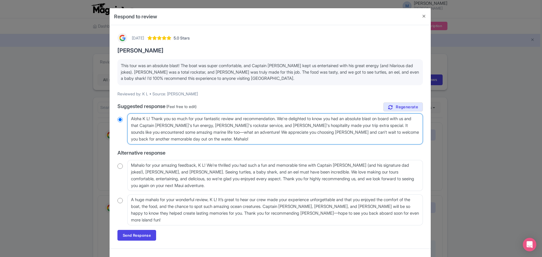
drag, startPoint x: 214, startPoint y: 119, endPoint x: 232, endPoint y: 118, distance: 17.8
click at [214, 119] on textarea "Aloha K L! Thank you so much for your fantastic review and recommendation. We'r…" at bounding box center [274, 128] width 295 height 31
click at [213, 126] on textarea "Aloha K L! Thank you so much for your fantastic review and recommendation. We'r…" at bounding box center [274, 128] width 295 height 31
radio input "true"
type textarea "Aloha K L! Thank you so much for your fantastic review and recommendation. We'r…"
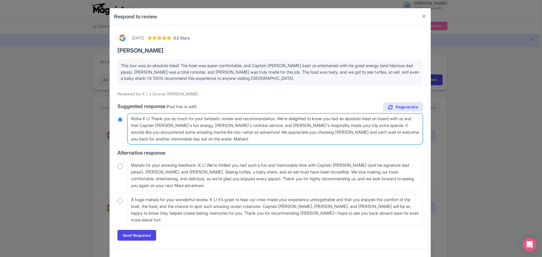
radio input "true"
type textarea "Aloha K L! Thank you so much for your fantastic review and recommendation. We'r…"
radio input "true"
click at [261, 139] on textarea "Aloha K L! Thank you so much for your fantastic review and recommendation. We'r…" at bounding box center [274, 128] width 295 height 31
type textarea "Aloha K L! Thank you so much for your fantastic review and recommendation. We'r…"
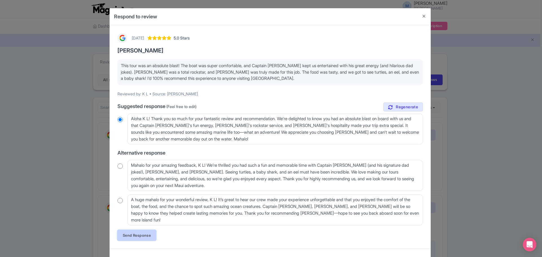
click at [139, 234] on link "Send Response" at bounding box center [136, 235] width 39 height 11
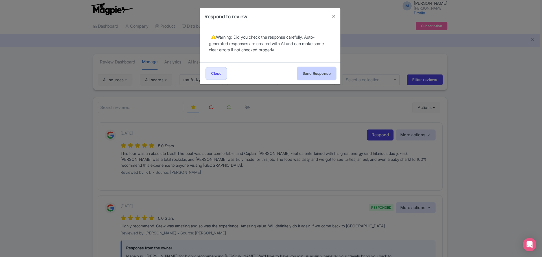
click at [320, 74] on button "Send Response" at bounding box center [316, 73] width 39 height 13
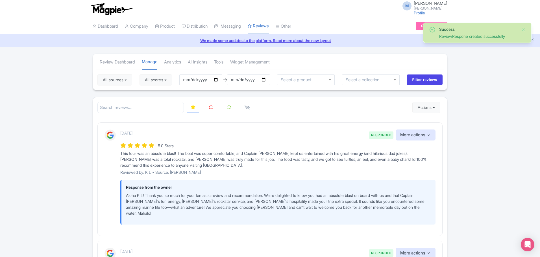
click at [210, 105] on icon at bounding box center [211, 107] width 4 height 4
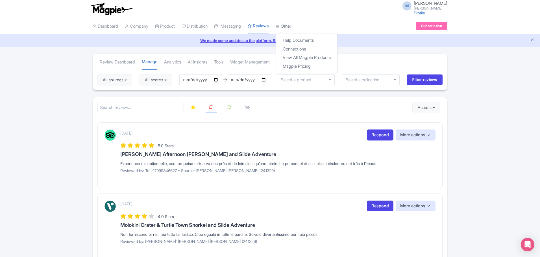
click at [291, 26] on link "Other" at bounding box center [283, 27] width 16 height 16
click at [299, 48] on link "Connections" at bounding box center [307, 49] width 62 height 9
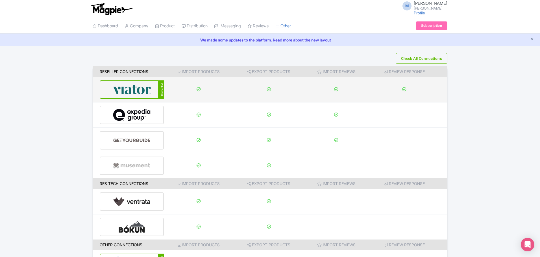
click at [135, 89] on img at bounding box center [132, 89] width 38 height 17
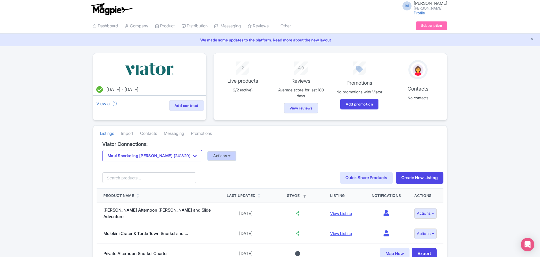
click at [211, 155] on button "Actions" at bounding box center [222, 155] width 28 height 9
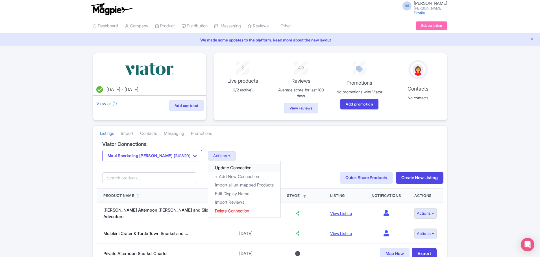
click at [214, 169] on link "Update Connection" at bounding box center [244, 168] width 72 height 9
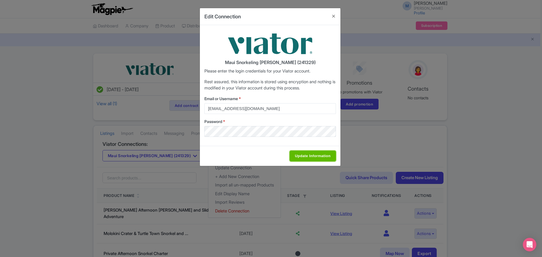
click at [309, 157] on input "Update Information" at bounding box center [313, 156] width 46 height 11
type input "Saving..."
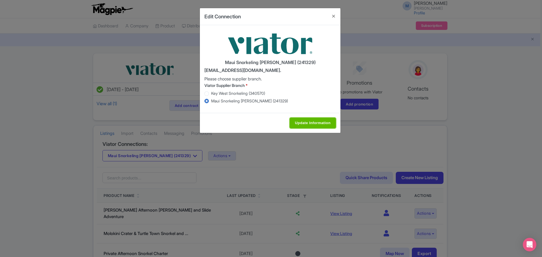
click at [310, 123] on input "Update Information" at bounding box center [313, 123] width 46 height 11
type input "Saving..."
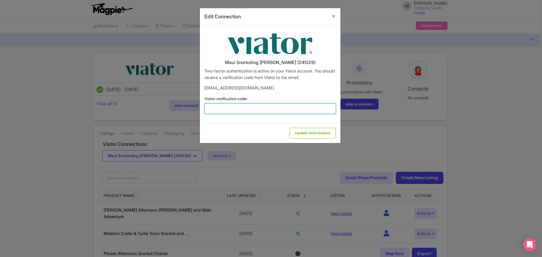
click at [304, 108] on input "Viator verification code:" at bounding box center [270, 108] width 132 height 11
paste input "692397"
type input "692397"
click at [309, 123] on div "Update Information" at bounding box center [270, 133] width 141 height 20
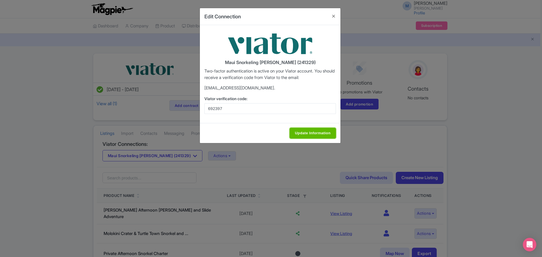
click at [313, 130] on input "Update Information" at bounding box center [313, 133] width 46 height 11
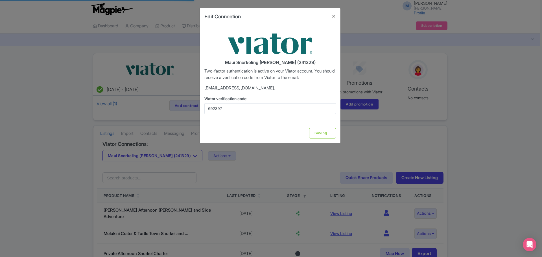
type input "Update Information"
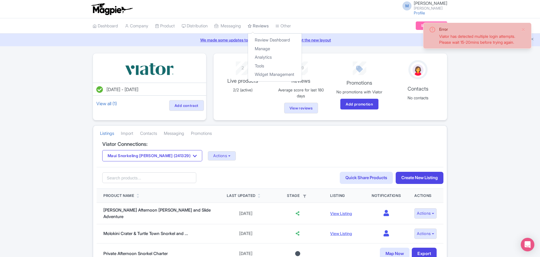
click at [268, 25] on link "Reviews" at bounding box center [258, 26] width 21 height 16
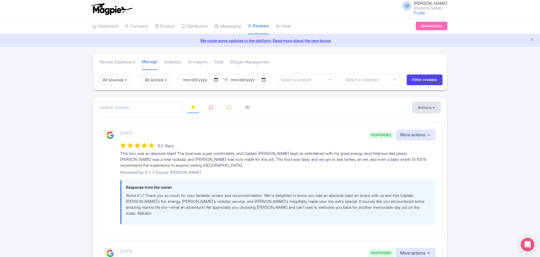
click at [429, 107] on button "Actions" at bounding box center [426, 107] width 28 height 11
click at [430, 121] on link "Import new reviews" at bounding box center [445, 121] width 66 height 11
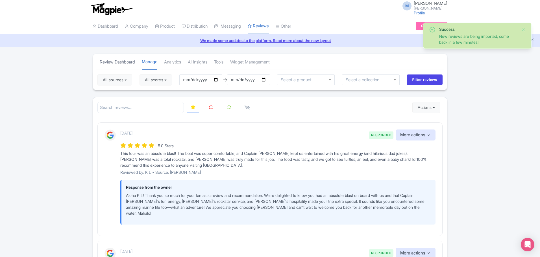
click at [107, 63] on link "Review Dashboard" at bounding box center [117, 62] width 35 height 16
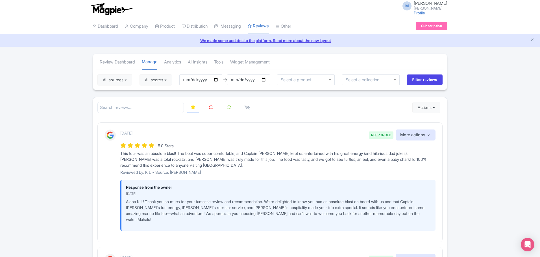
click at [211, 108] on icon at bounding box center [211, 107] width 4 height 4
